Goal: Task Accomplishment & Management: Use online tool/utility

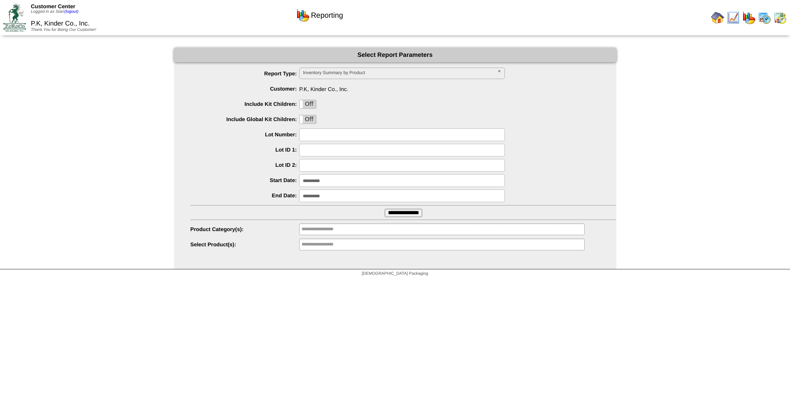
click at [764, 19] on img at bounding box center [764, 17] width 13 height 13
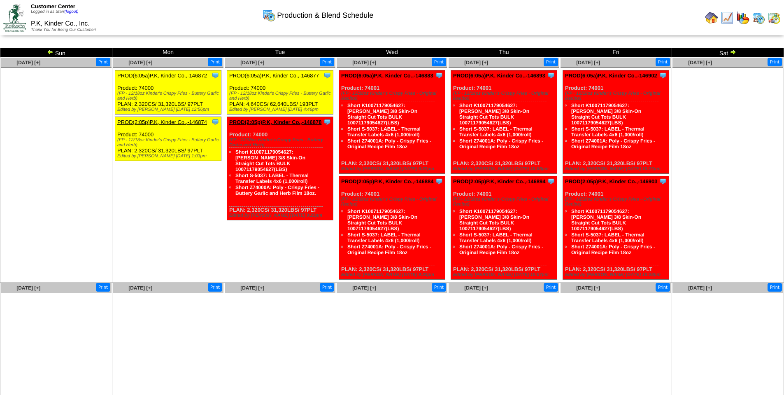
click at [49, 51] on img at bounding box center [50, 52] width 7 height 7
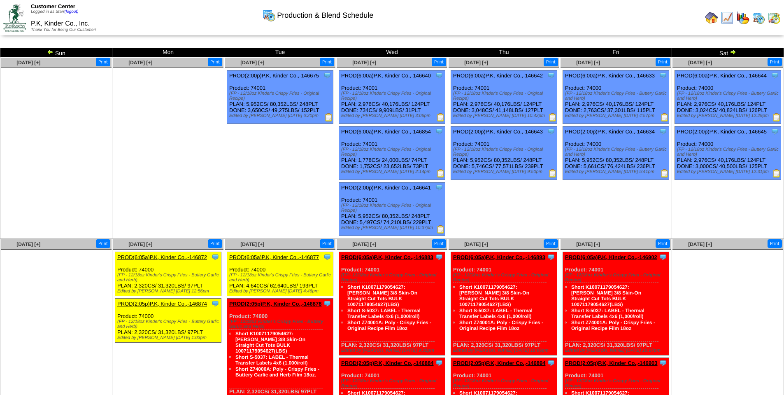
click at [50, 51] on img at bounding box center [50, 52] width 7 height 7
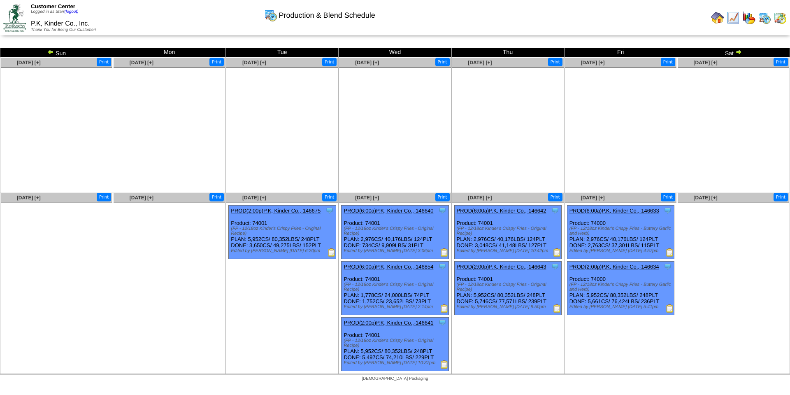
click at [740, 52] on img at bounding box center [738, 52] width 7 height 7
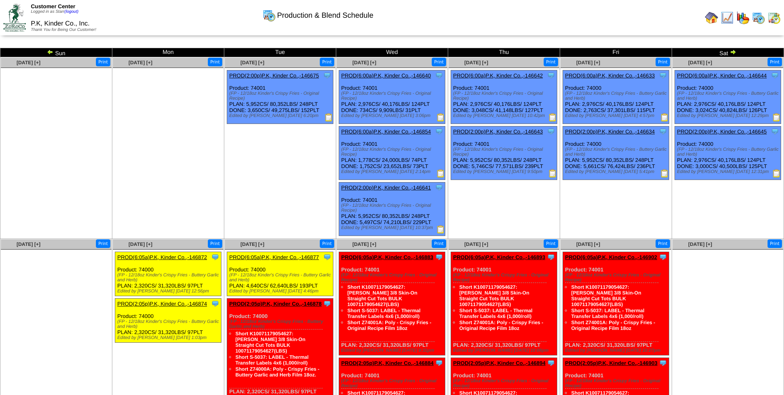
click at [328, 119] on img at bounding box center [329, 117] width 8 height 8
click at [330, 117] on img at bounding box center [329, 117] width 8 height 8
click at [438, 116] on img at bounding box center [441, 117] width 8 height 8
drag, startPoint x: 440, startPoint y: 174, endPoint x: 482, endPoint y: 159, distance: 44.8
click at [440, 174] on img at bounding box center [441, 173] width 8 height 8
